Goal: Task Accomplishment & Management: Manage account settings

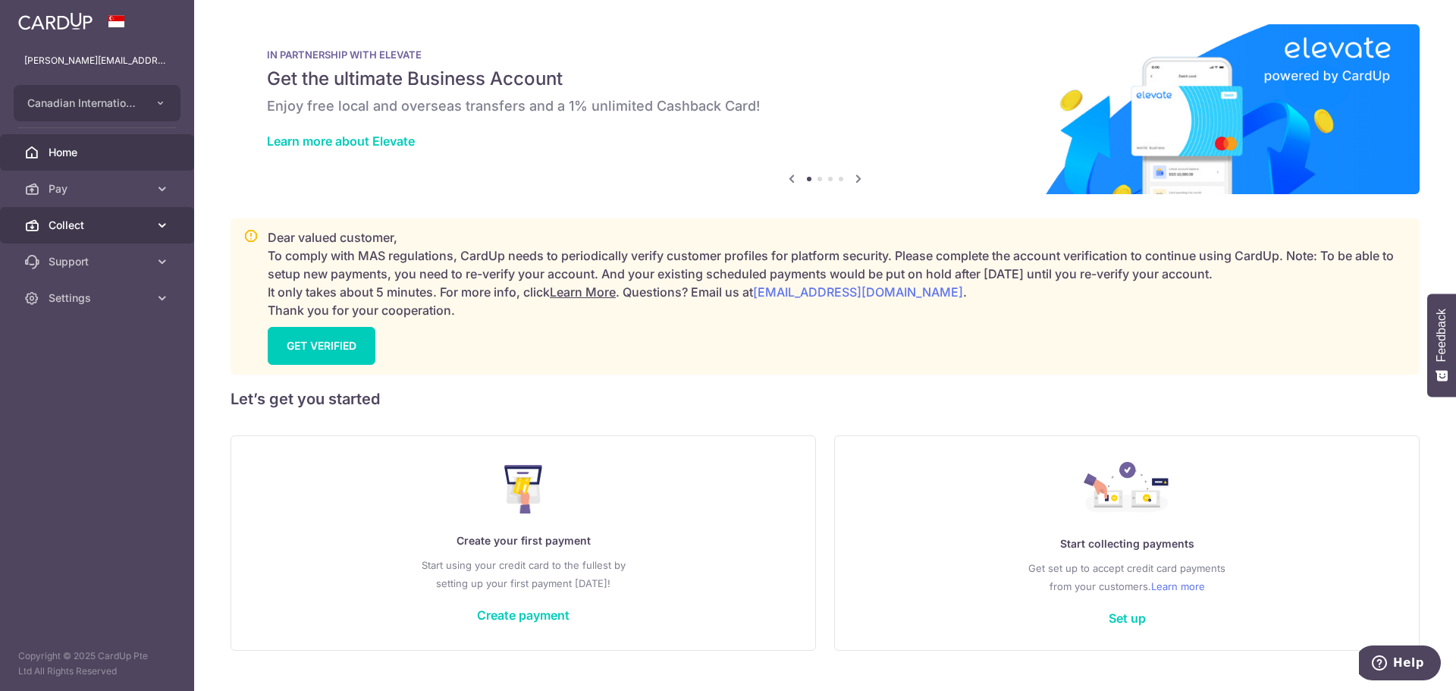
click at [36, 219] on icon at bounding box center [31, 225] width 15 height 15
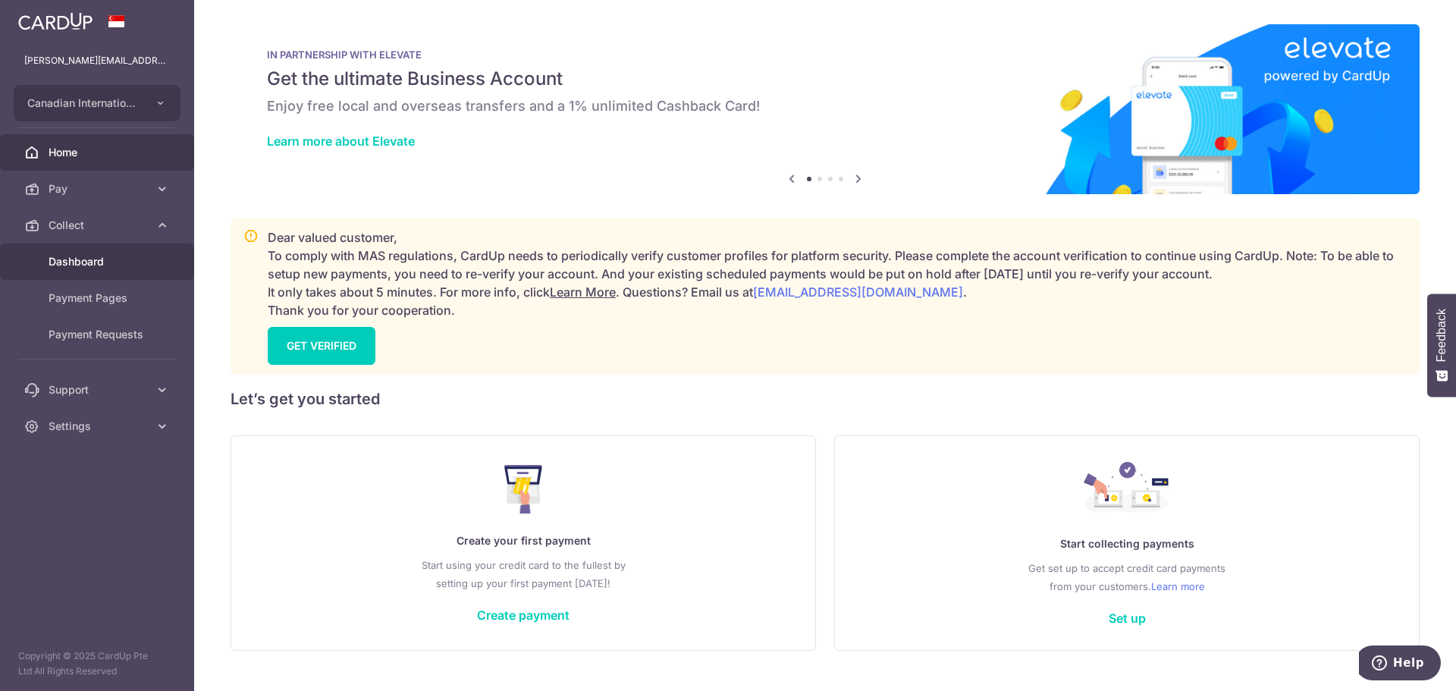
click at [78, 260] on span "Dashboard" at bounding box center [99, 261] width 100 height 15
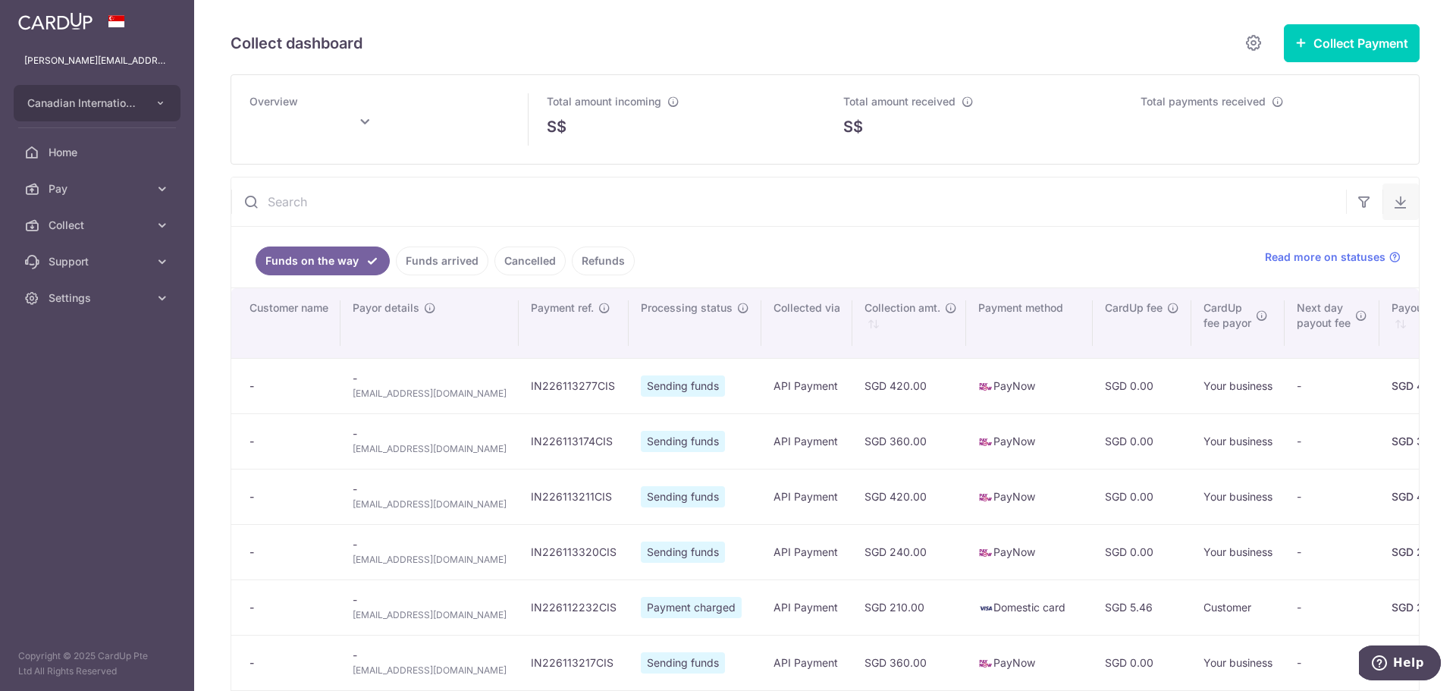
click at [1387, 211] on button "button" at bounding box center [1401, 202] width 36 height 36
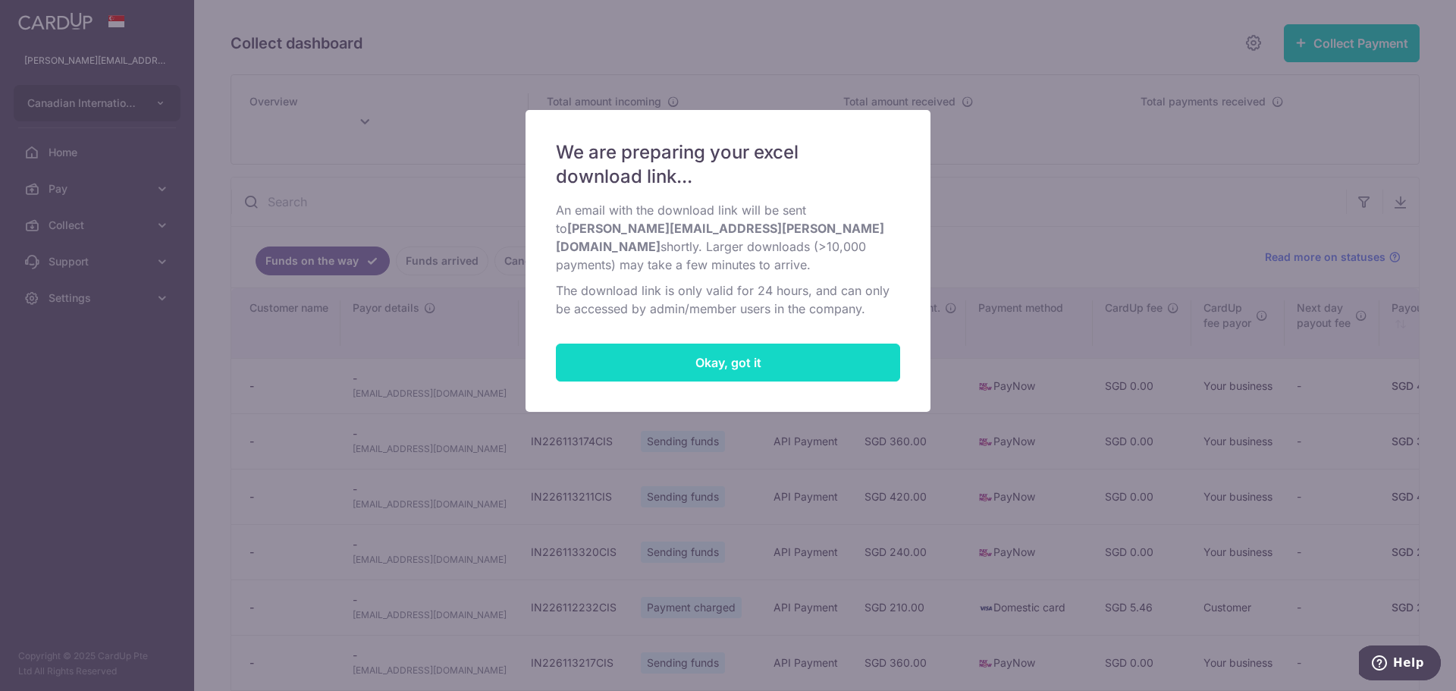
click at [851, 354] on button "Okay, got it" at bounding box center [728, 363] width 344 height 38
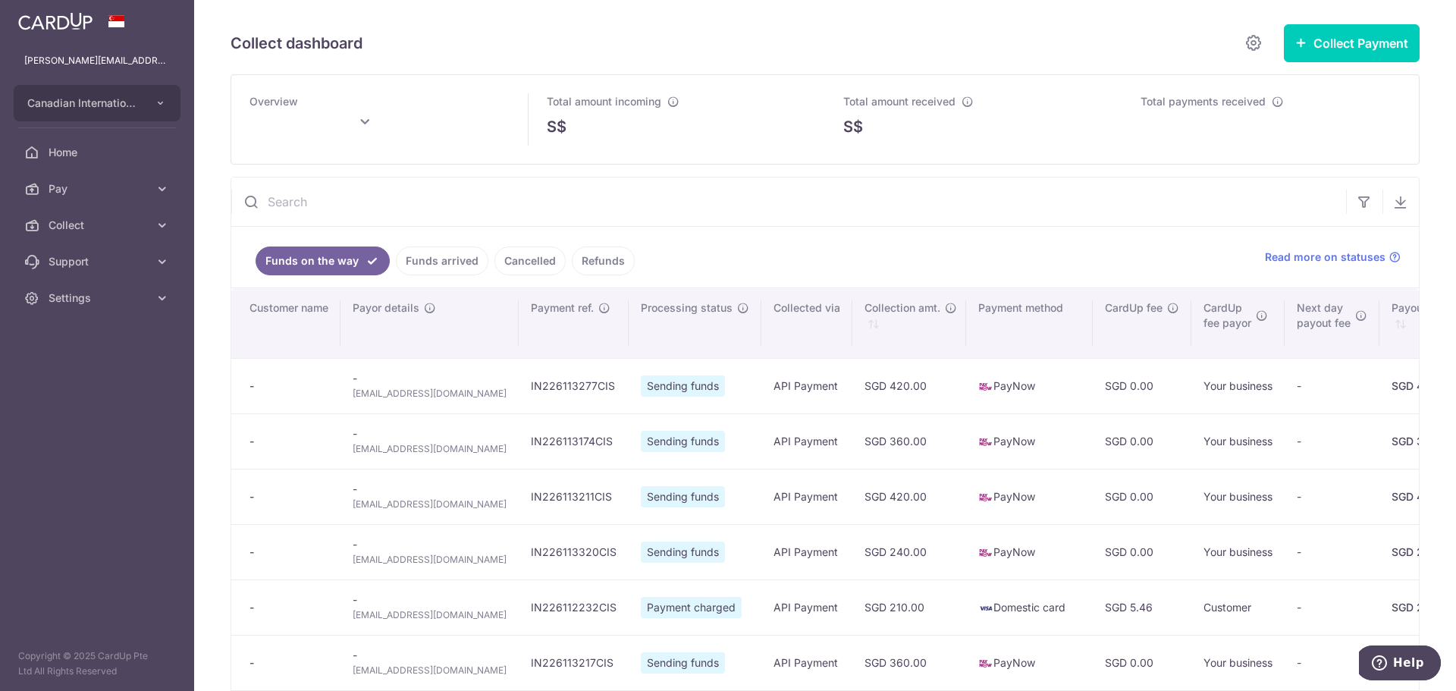
type input "[DATE]"
